Goal: Communication & Community: Ask a question

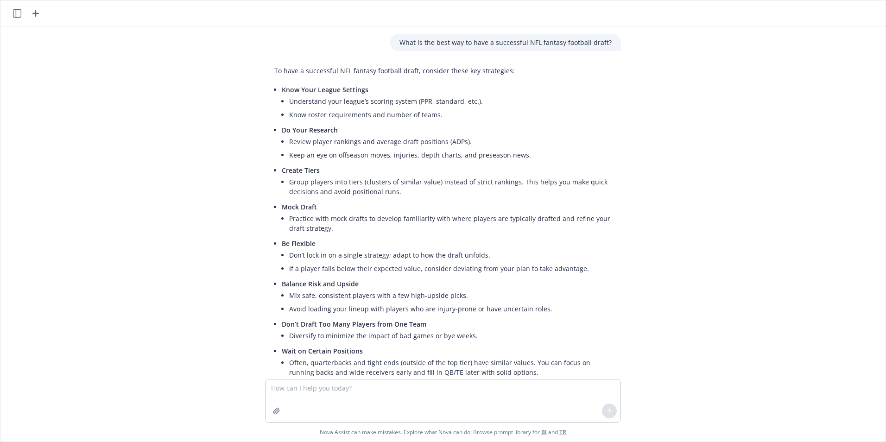
scroll to position [784, 0]
